Goal: Information Seeking & Learning: Understand process/instructions

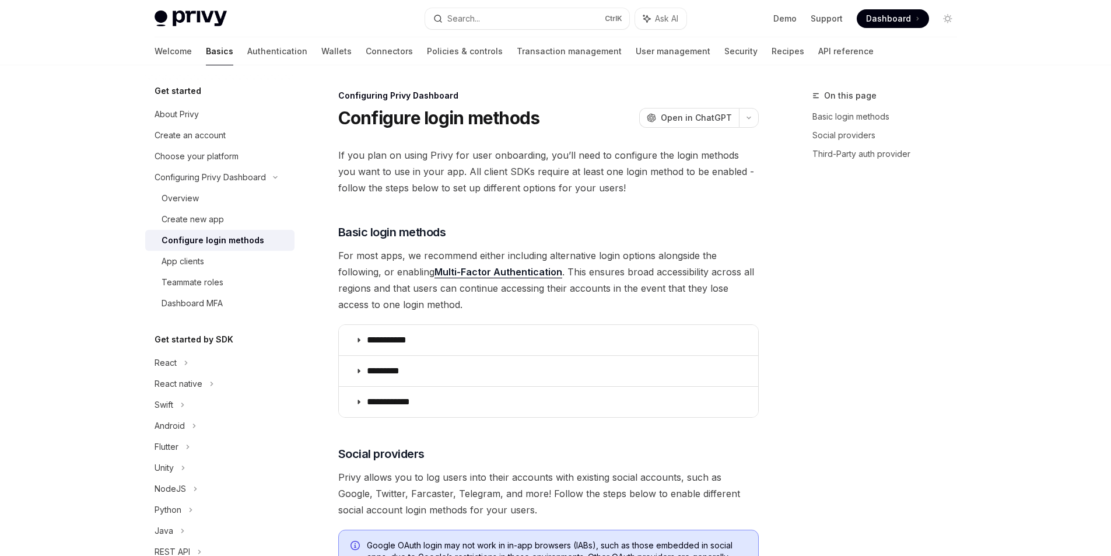
scroll to position [562, 0]
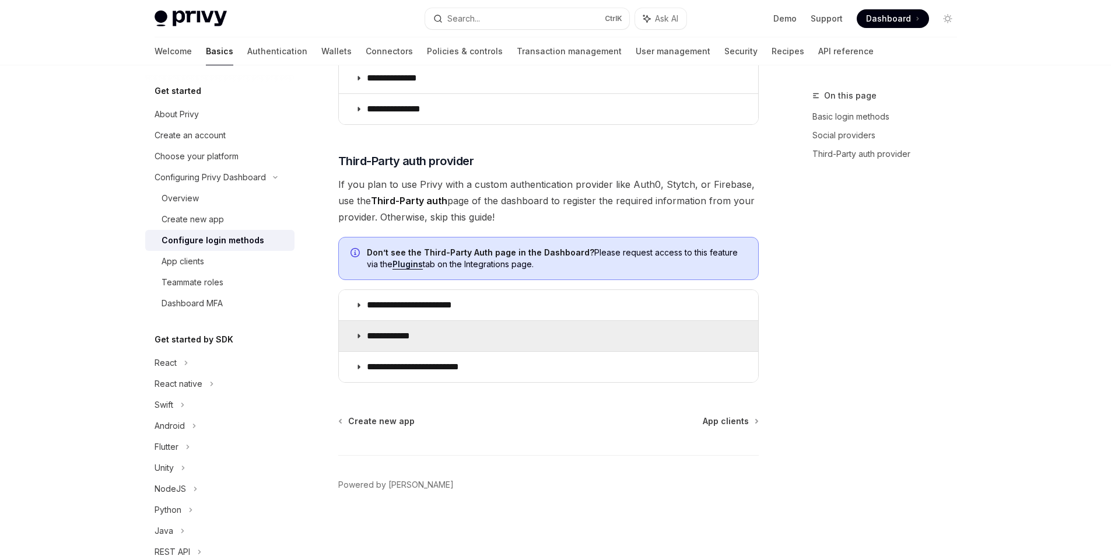
click at [514, 337] on summary "**********" at bounding box center [548, 336] width 419 height 30
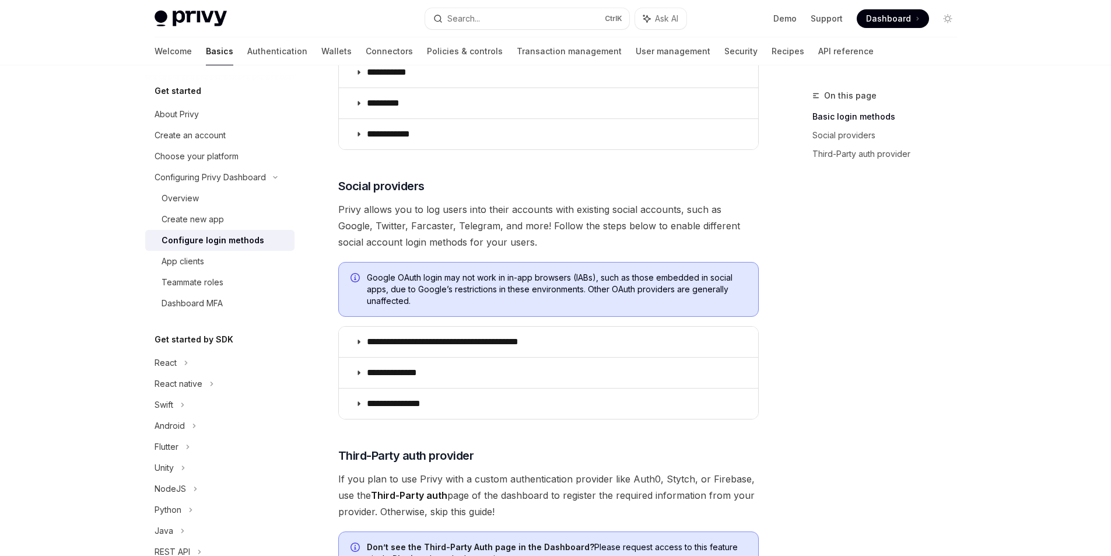
scroll to position [329, 0]
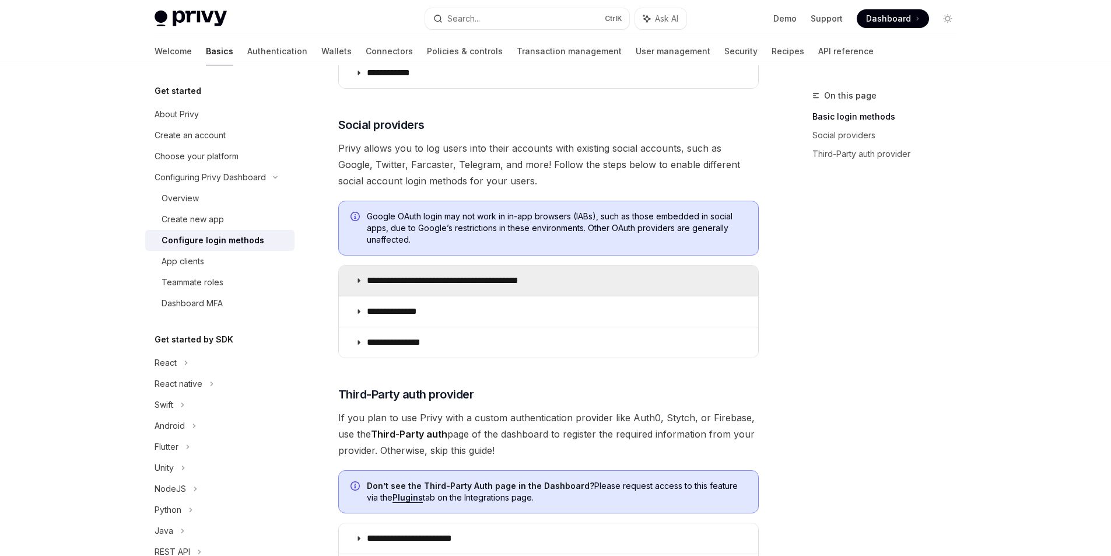
click at [359, 278] on icon at bounding box center [358, 280] width 7 height 7
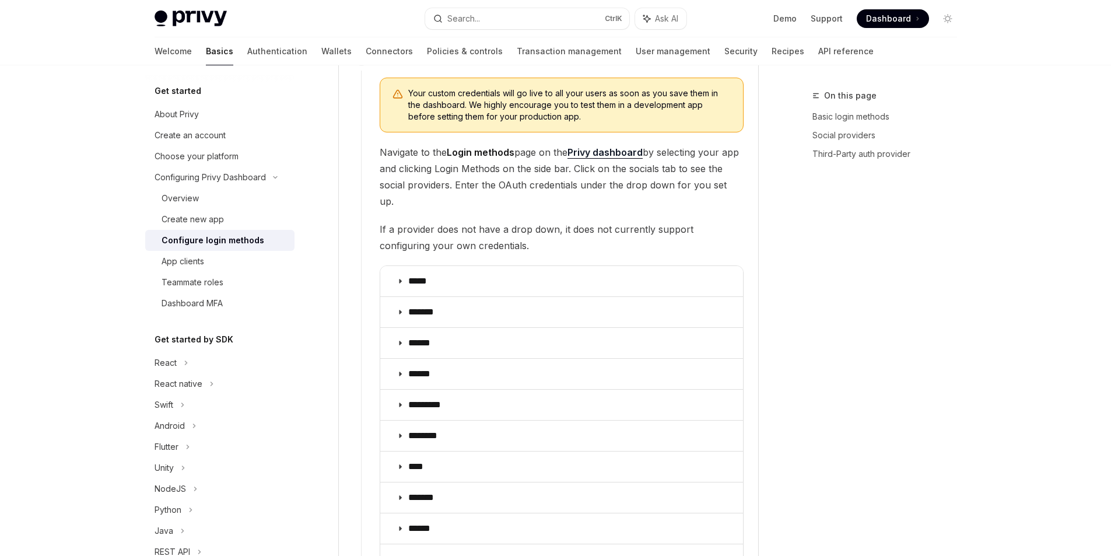
scroll to position [1262, 0]
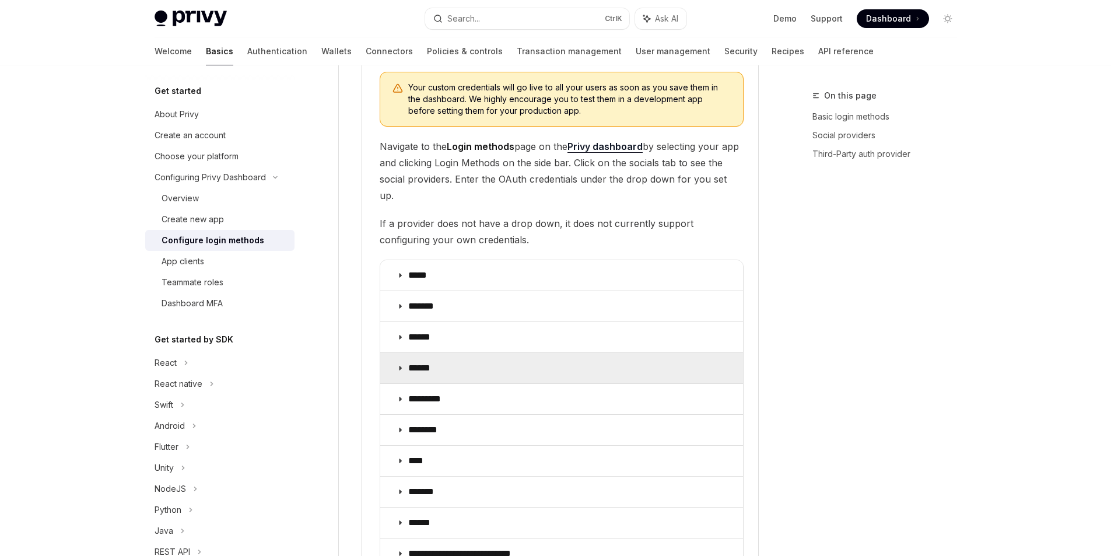
click at [496, 353] on summary "******" at bounding box center [561, 368] width 363 height 30
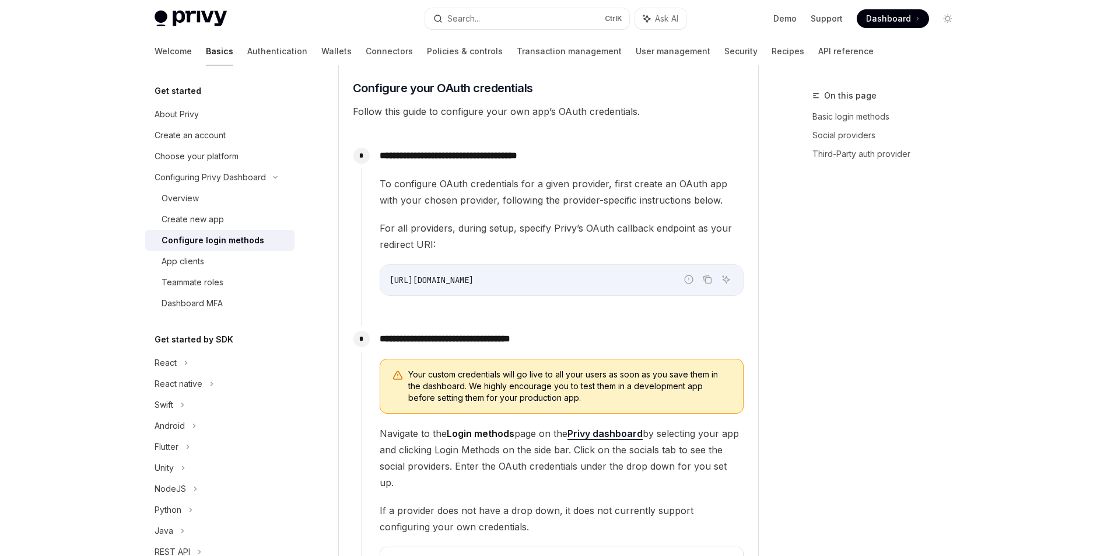
scroll to position [971, 0]
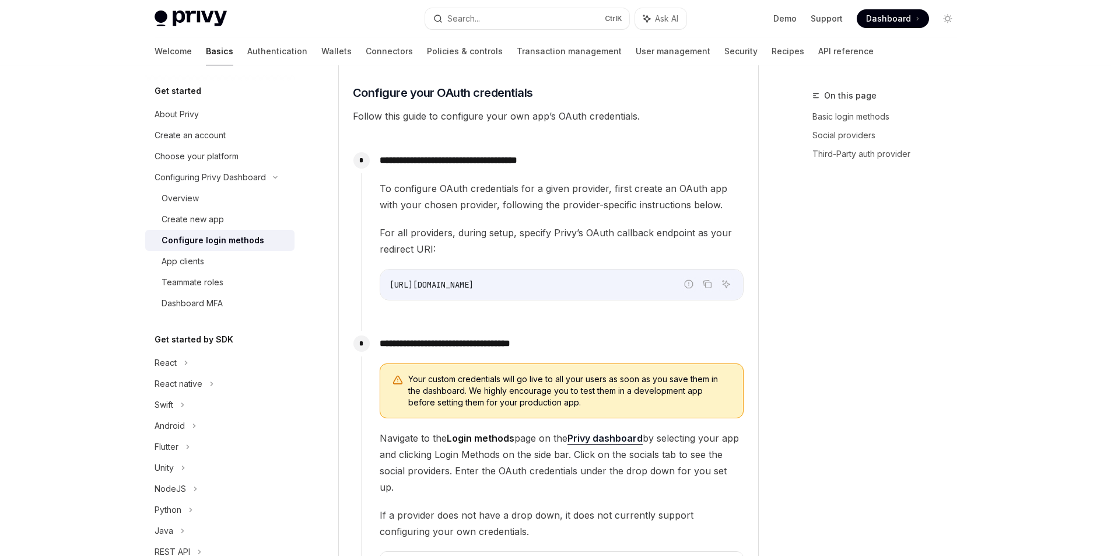
drag, startPoint x: 607, startPoint y: 284, endPoint x: 391, endPoint y: 281, distance: 215.2
click at [391, 281] on code "[URL][DOMAIN_NAME]" at bounding box center [562, 285] width 344 height 14
copy span "[URL][DOMAIN_NAME]"
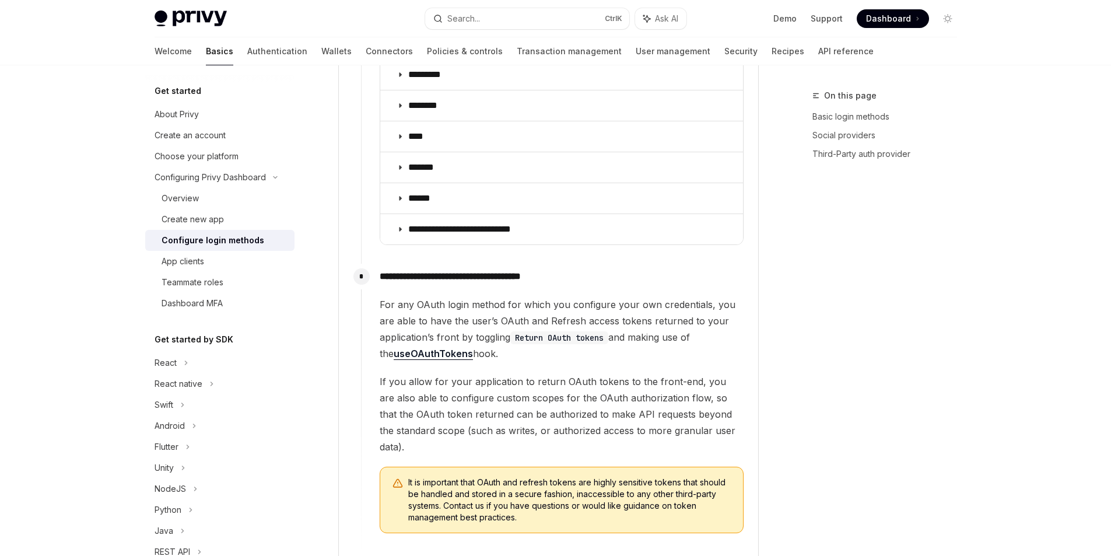
scroll to position [1554, 0]
